Goal: Navigation & Orientation: Find specific page/section

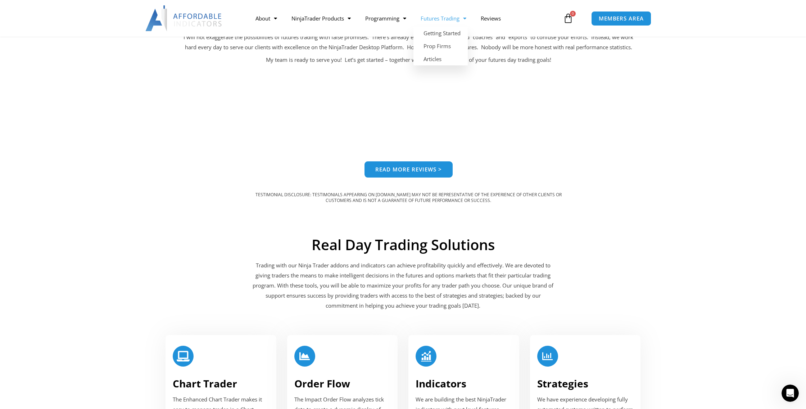
scroll to position [759, 0]
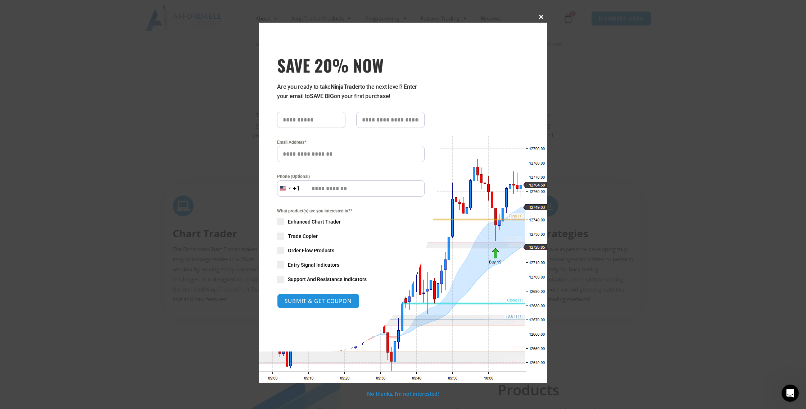
click at [539, 21] on button "Close this module" at bounding box center [541, 17] width 12 height 12
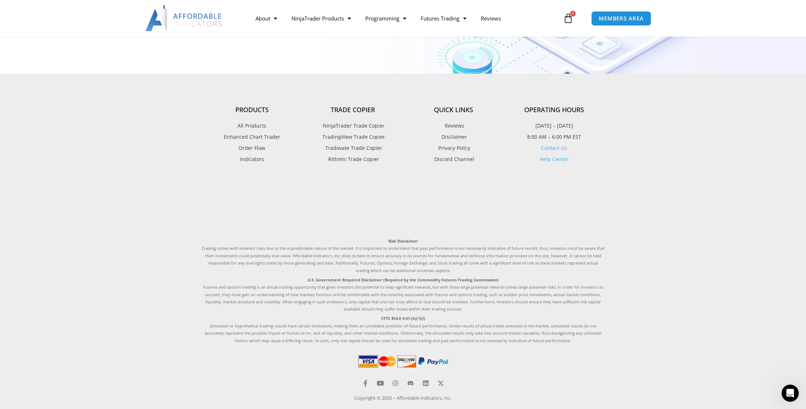
scroll to position [1975, 0]
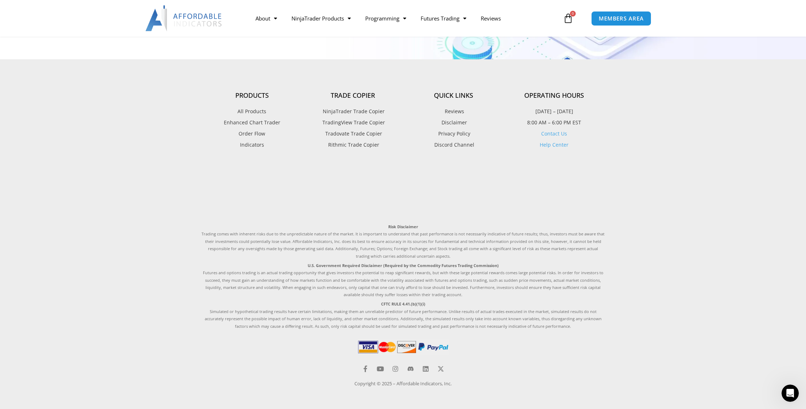
click at [369, 124] on span "TradingView Trade Copier" at bounding box center [352, 122] width 64 height 9
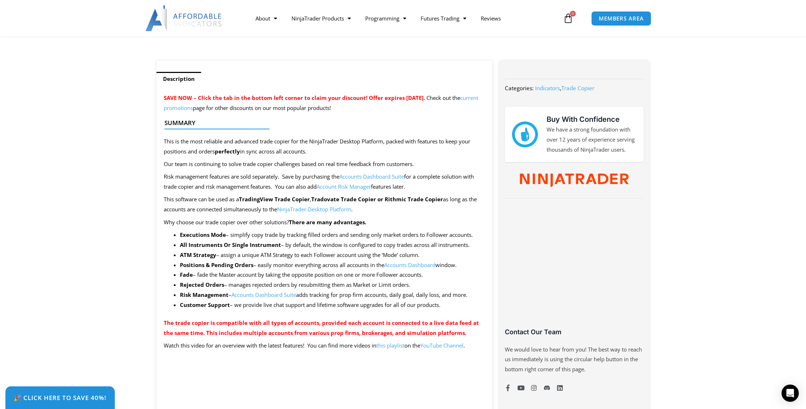
scroll to position [247, 0]
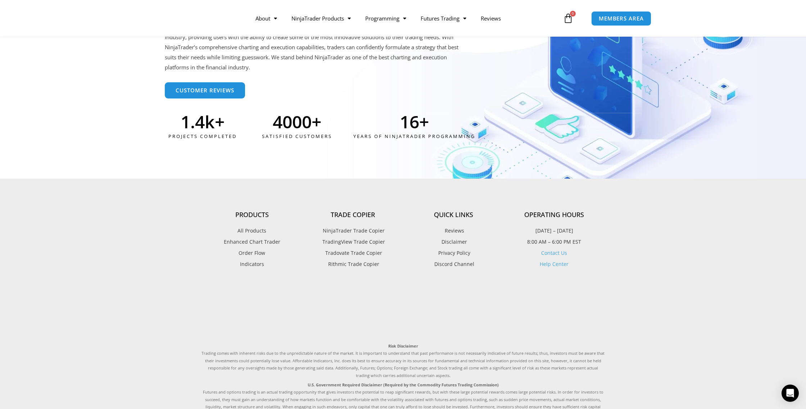
scroll to position [1932, 0]
